Goal: Navigation & Orientation: Find specific page/section

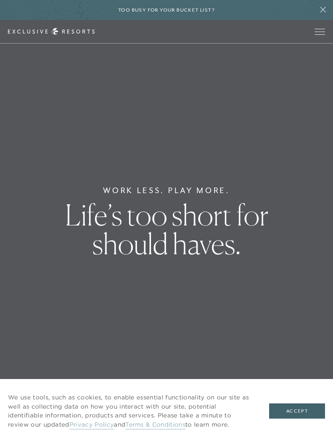
click at [321, 30] on span "Open navigation" at bounding box center [320, 32] width 10 height 6
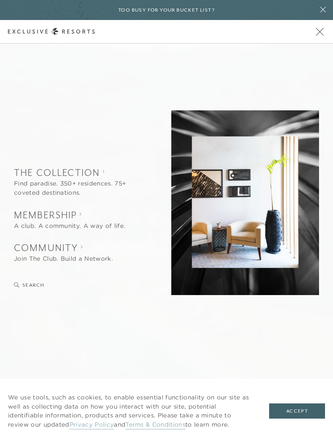
click at [309, 414] on button "Accept" at bounding box center [297, 410] width 56 height 15
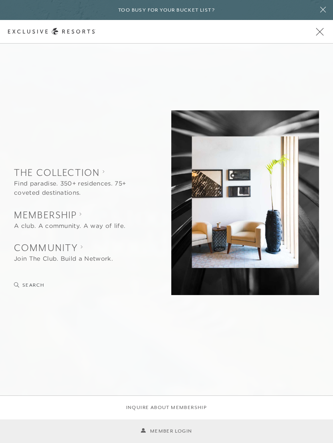
click at [251, 406] on li "Inquire about membership" at bounding box center [166, 408] width 333 height 24
click at [30, 30] on icon at bounding box center [52, 31] width 88 height 7
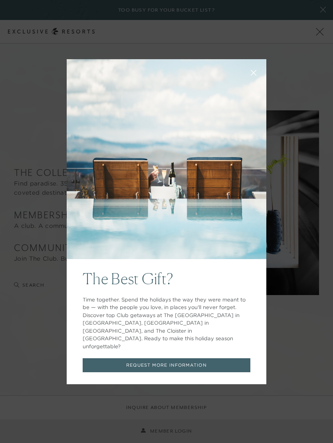
click at [257, 82] on button at bounding box center [253, 71] width 19 height 19
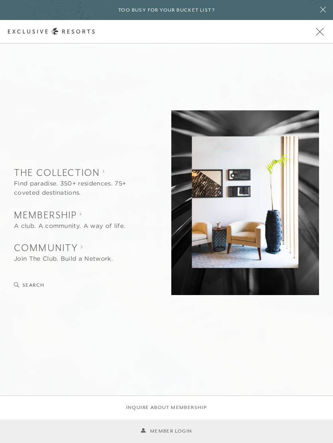
click at [318, 34] on span "Open navigation" at bounding box center [320, 32] width 8 height 8
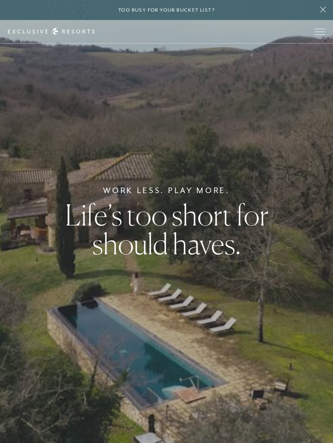
click at [322, 32] on span "Open navigation" at bounding box center [320, 32] width 10 height 6
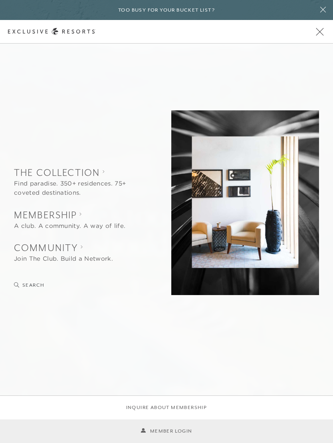
click at [321, 32] on span "Open navigation" at bounding box center [320, 32] width 8 height 8
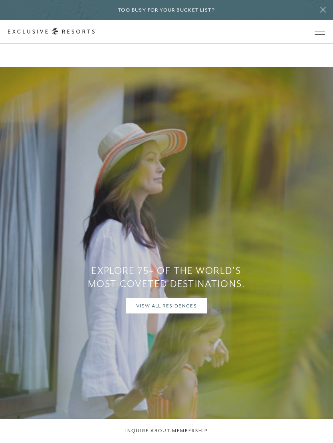
scroll to position [635, 0]
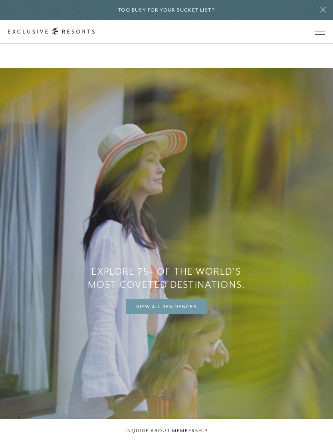
click at [193, 314] on link "View All Residences" at bounding box center [166, 306] width 81 height 15
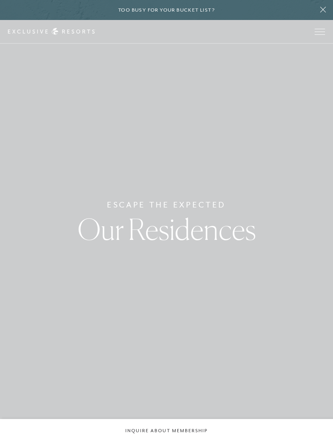
click at [321, 29] on span "Open navigation" at bounding box center [320, 32] width 10 height 6
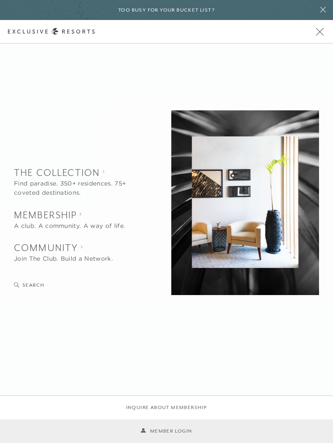
click at [187, 435] on link "Member Login" at bounding box center [167, 431] width 52 height 8
